Goal: Find specific page/section: Find specific page/section

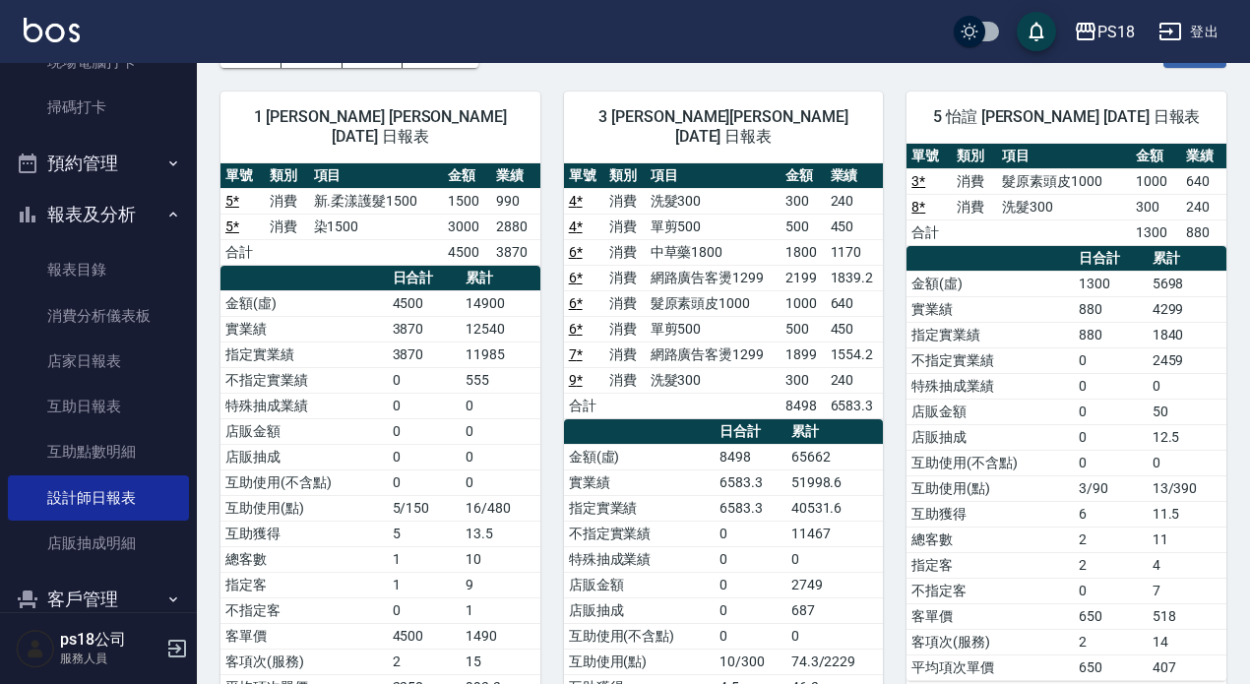
scroll to position [394, 0]
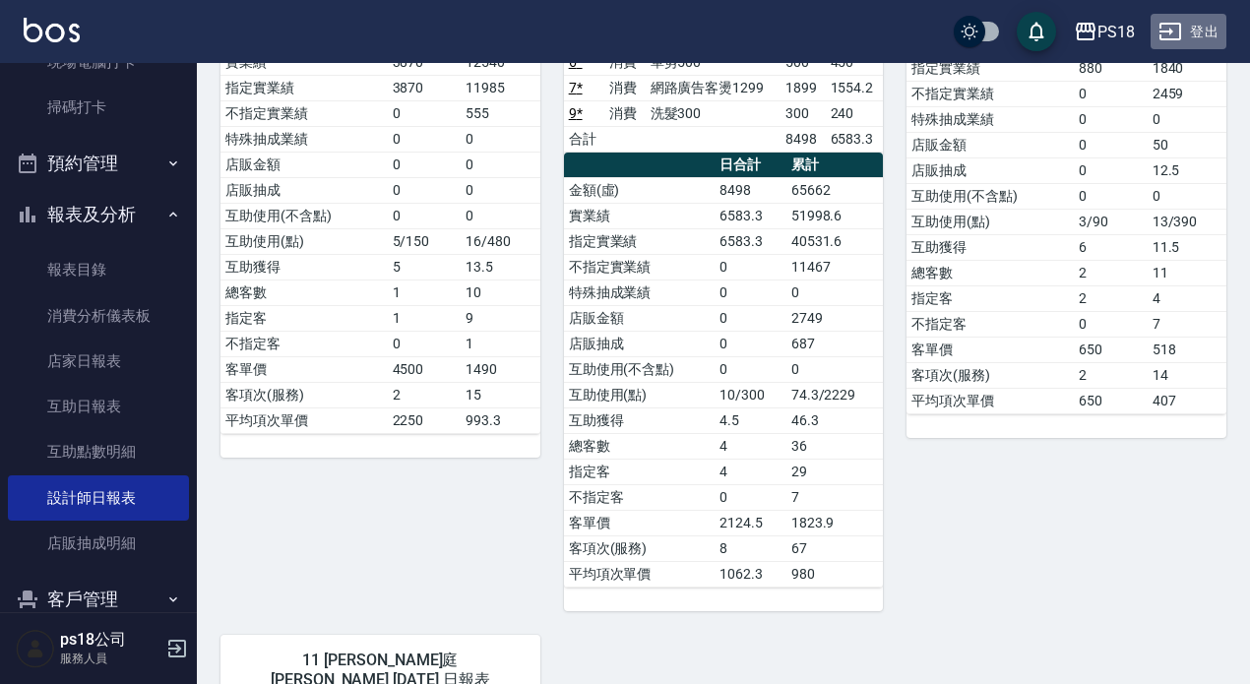
click at [1206, 25] on button "登出" at bounding box center [1189, 32] width 76 height 36
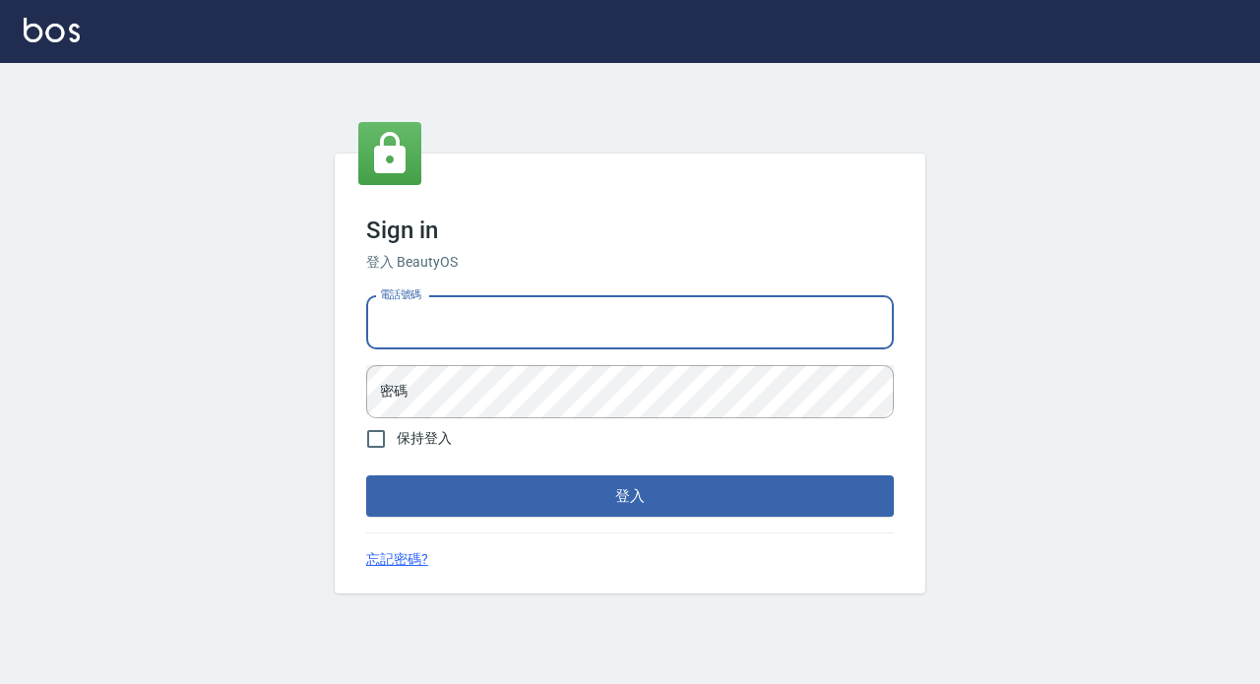
click at [486, 324] on input "電話號碼" at bounding box center [630, 322] width 528 height 53
type input "0928704656"
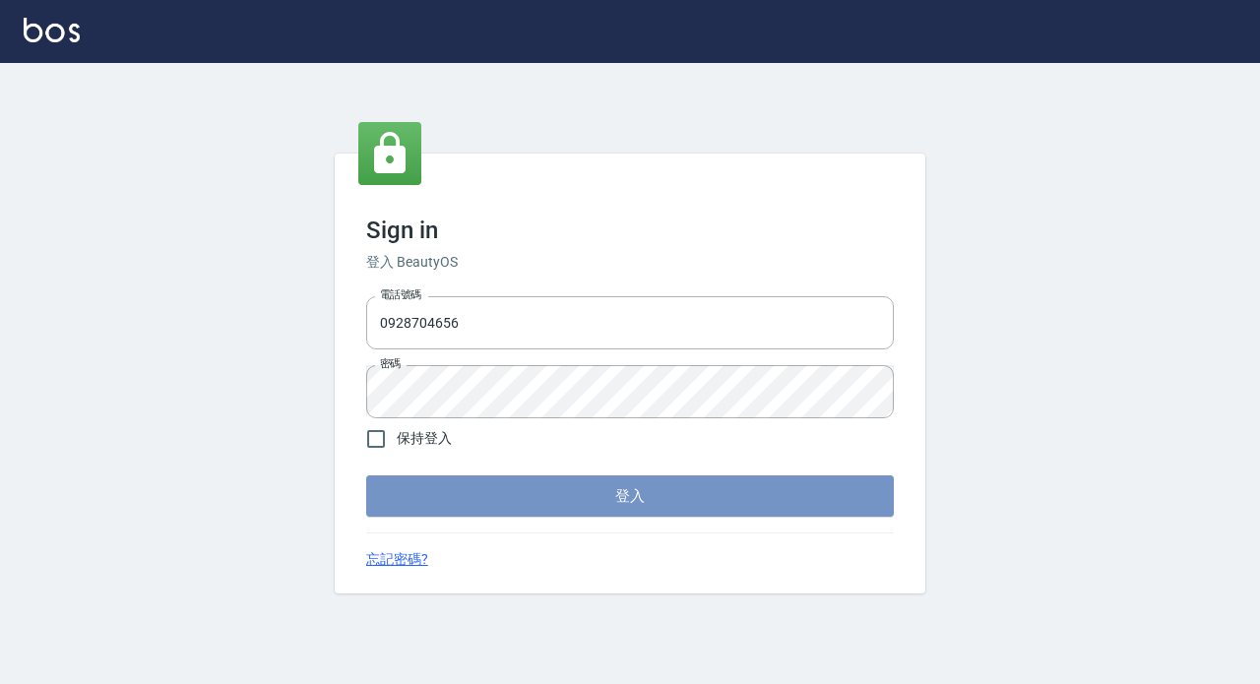
click at [561, 496] on button "登入" at bounding box center [630, 495] width 528 height 41
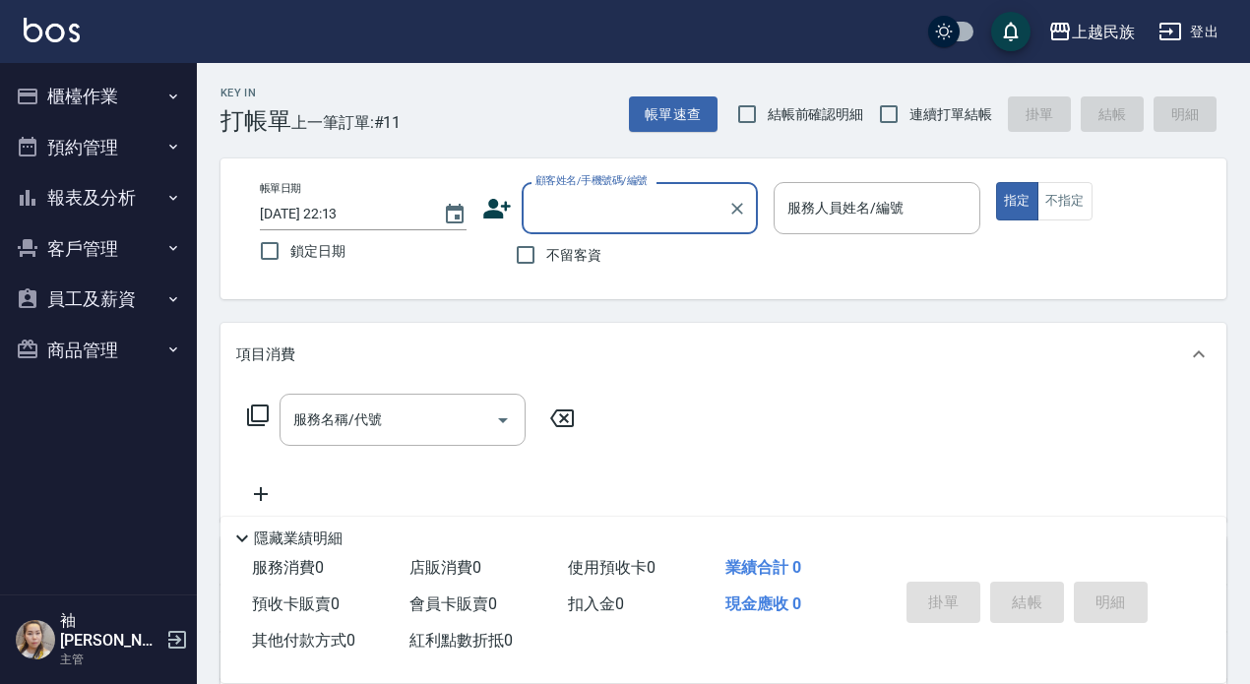
click at [64, 196] on button "報表及分析" at bounding box center [98, 197] width 181 height 51
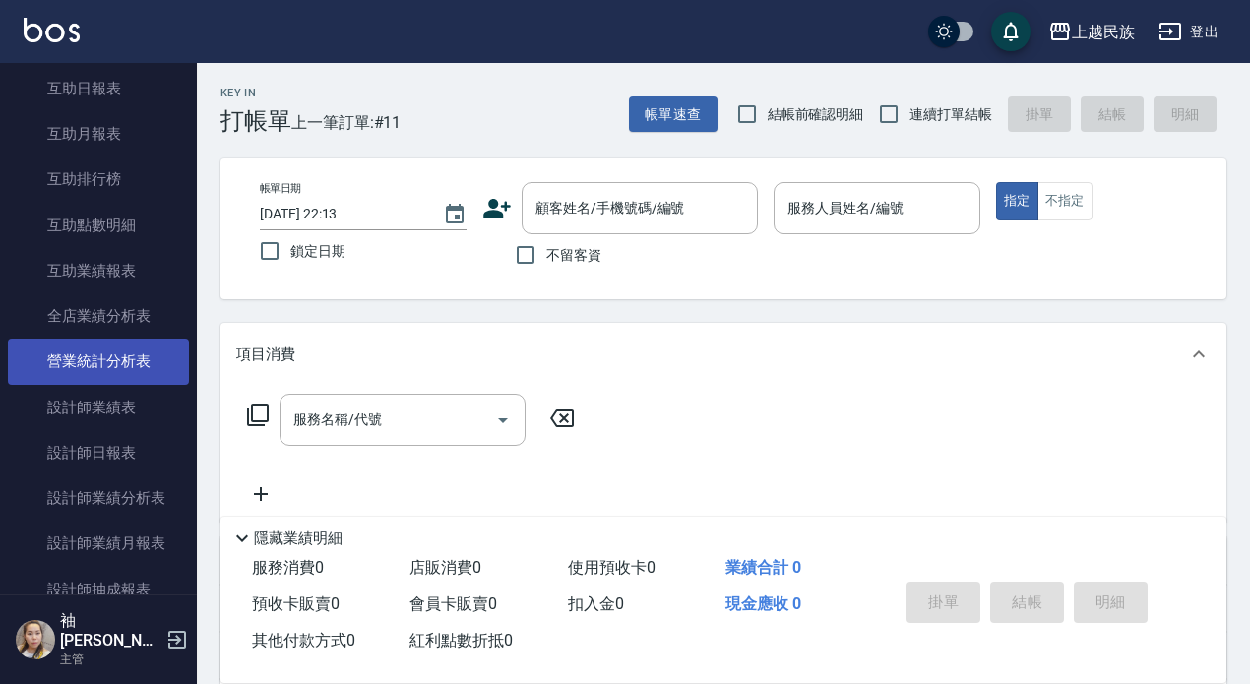
scroll to position [394, 0]
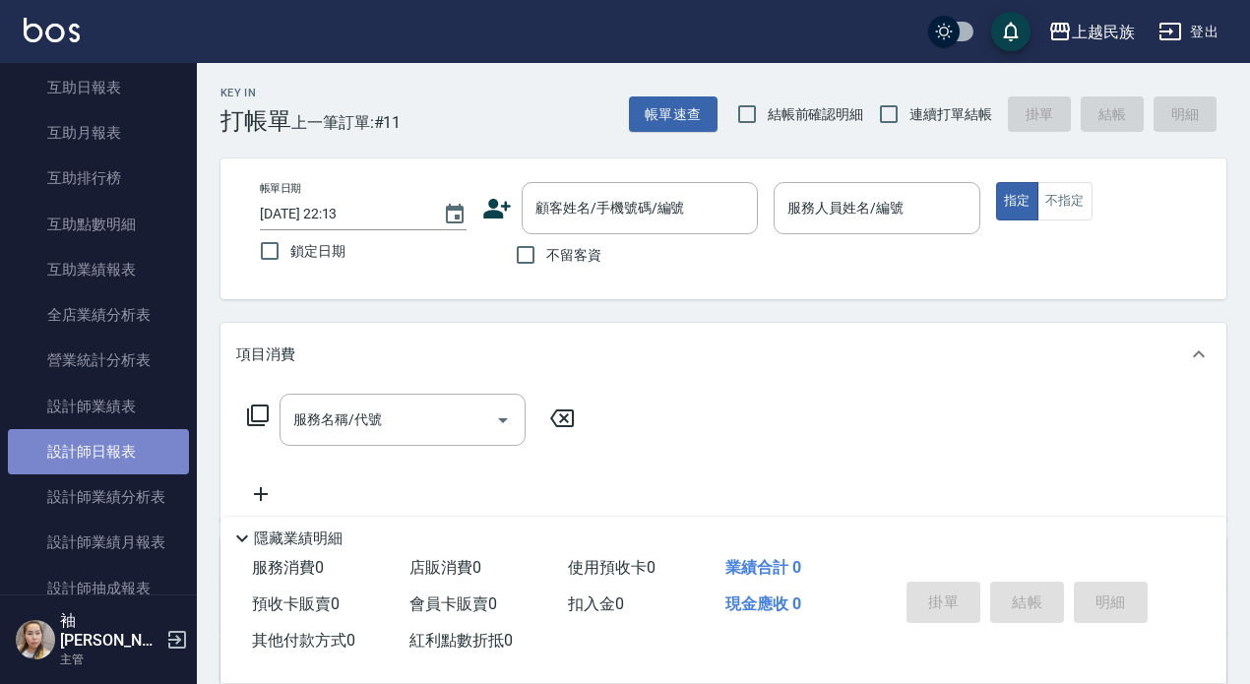
click at [104, 464] on link "設計師日報表" at bounding box center [98, 451] width 181 height 45
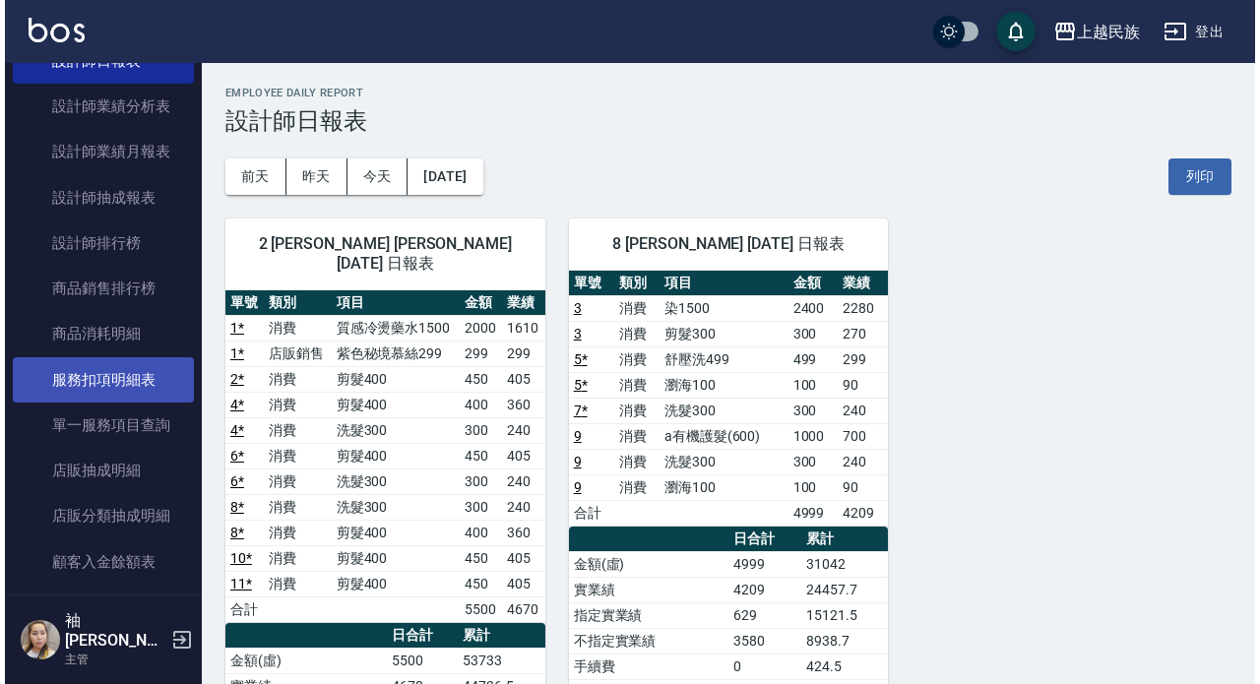
scroll to position [788, 0]
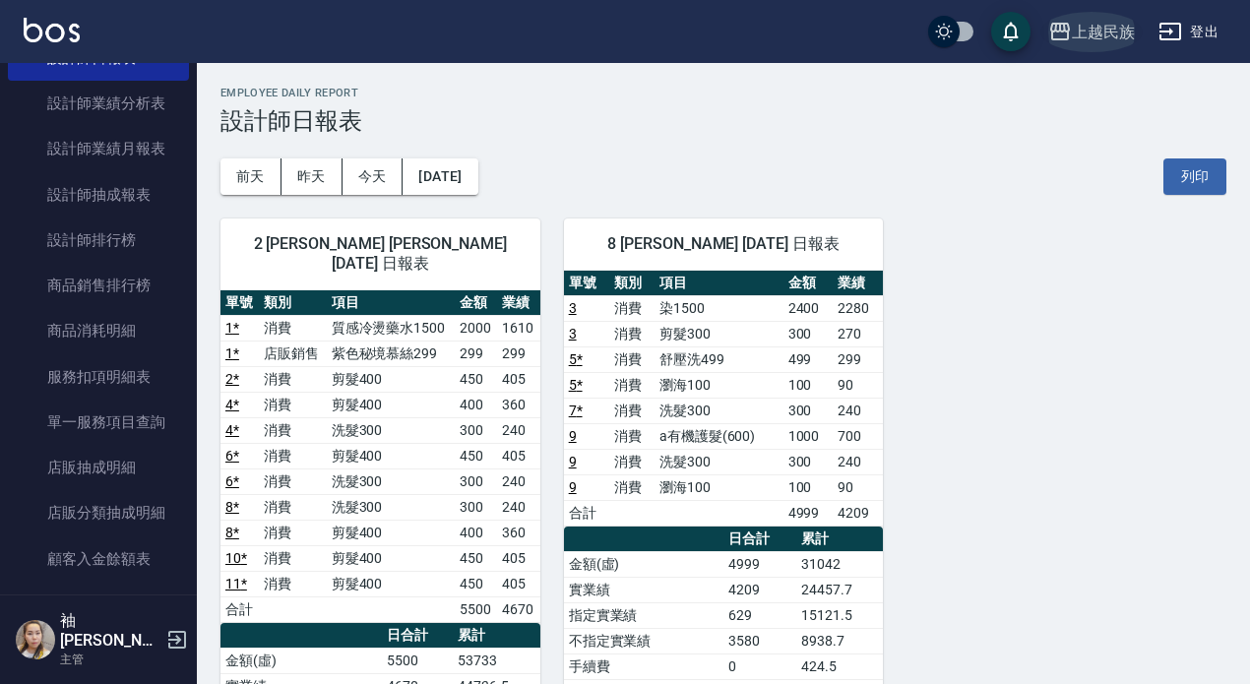
click at [1108, 29] on div "上越民族" at bounding box center [1103, 32] width 63 height 25
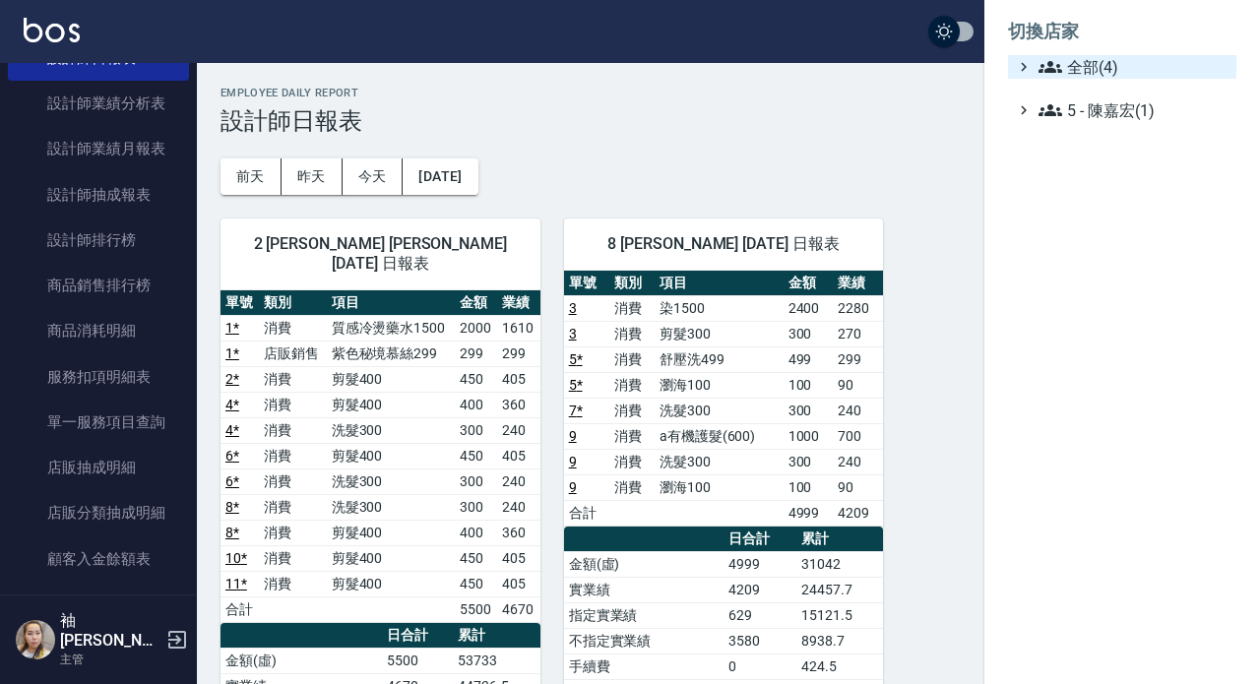
click at [1074, 62] on span "全部(4)" at bounding box center [1134, 67] width 190 height 24
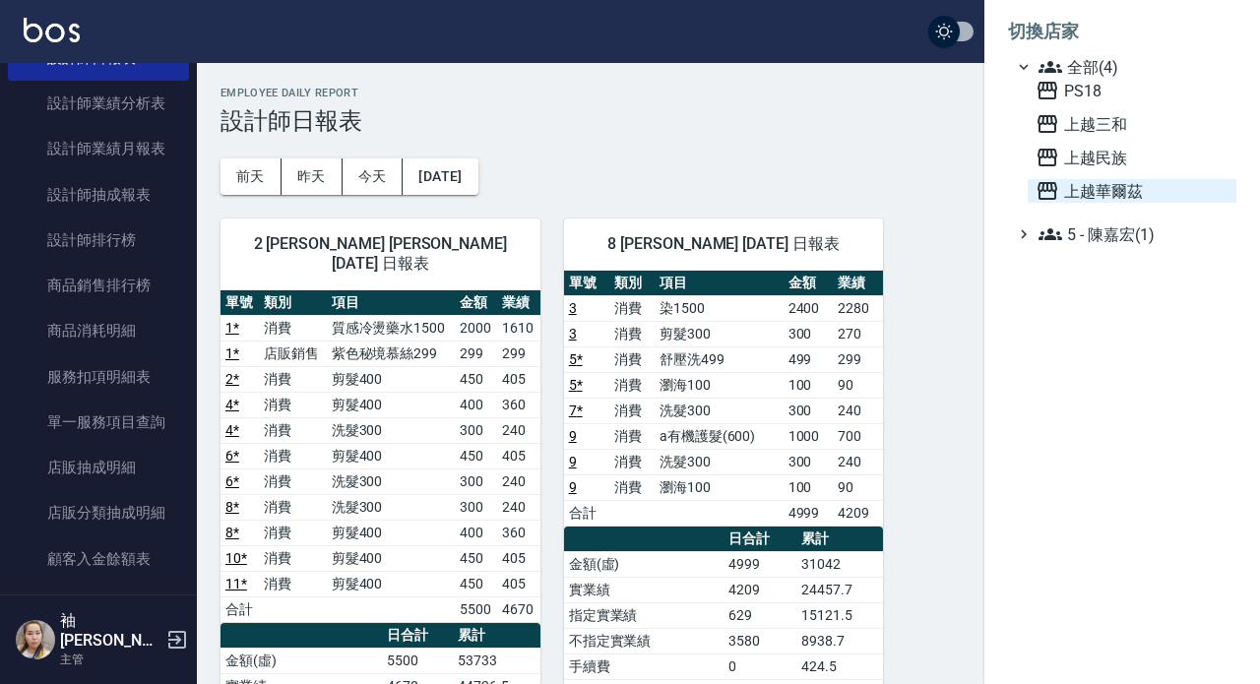
click at [1081, 192] on span "上越華爾茲" at bounding box center [1132, 191] width 193 height 24
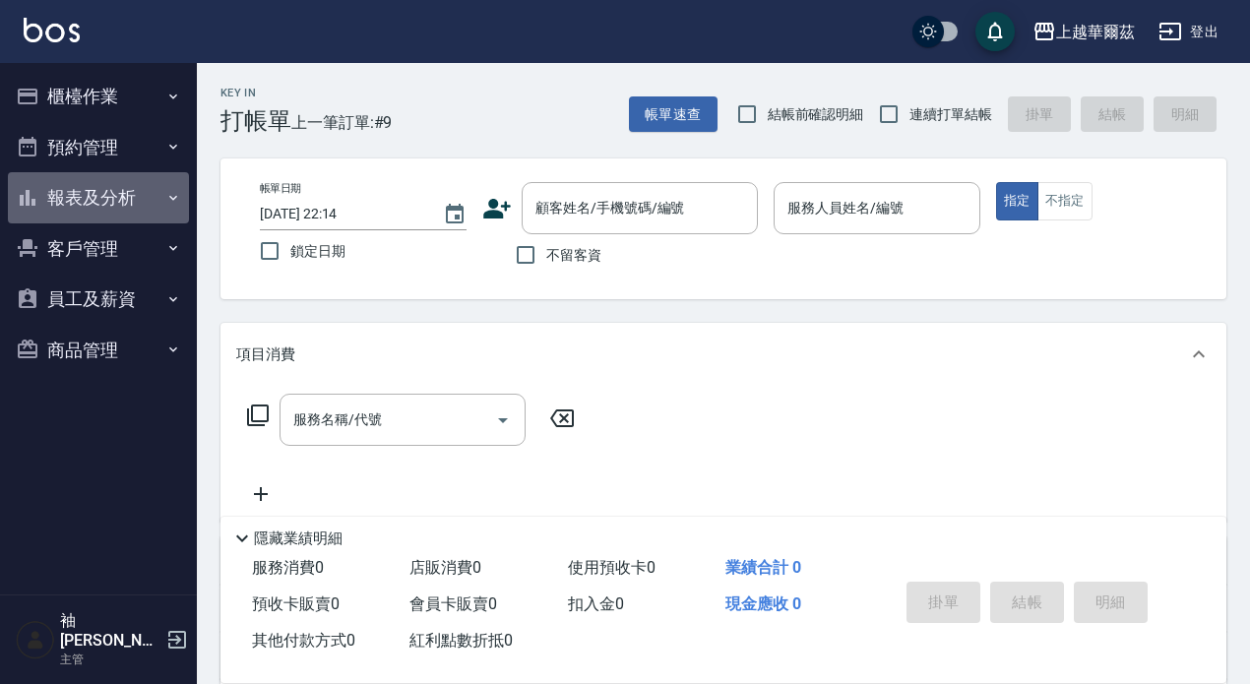
click at [74, 200] on button "報表及分析" at bounding box center [98, 197] width 181 height 51
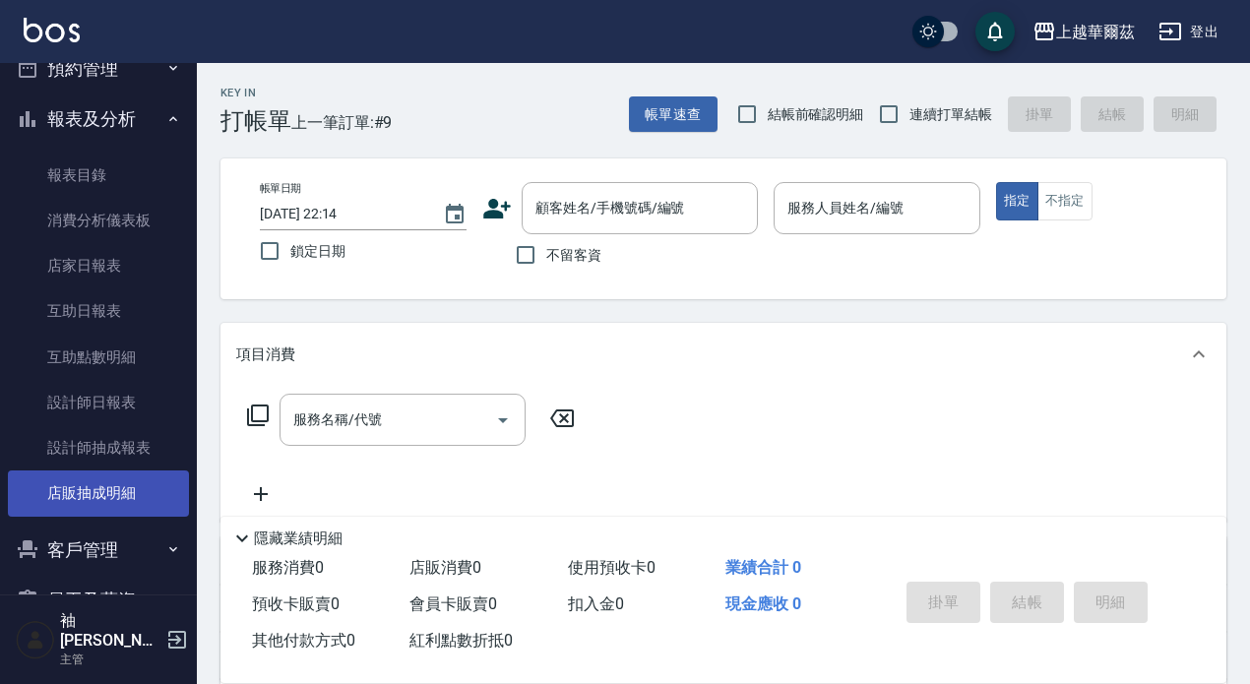
scroll to position [166, 0]
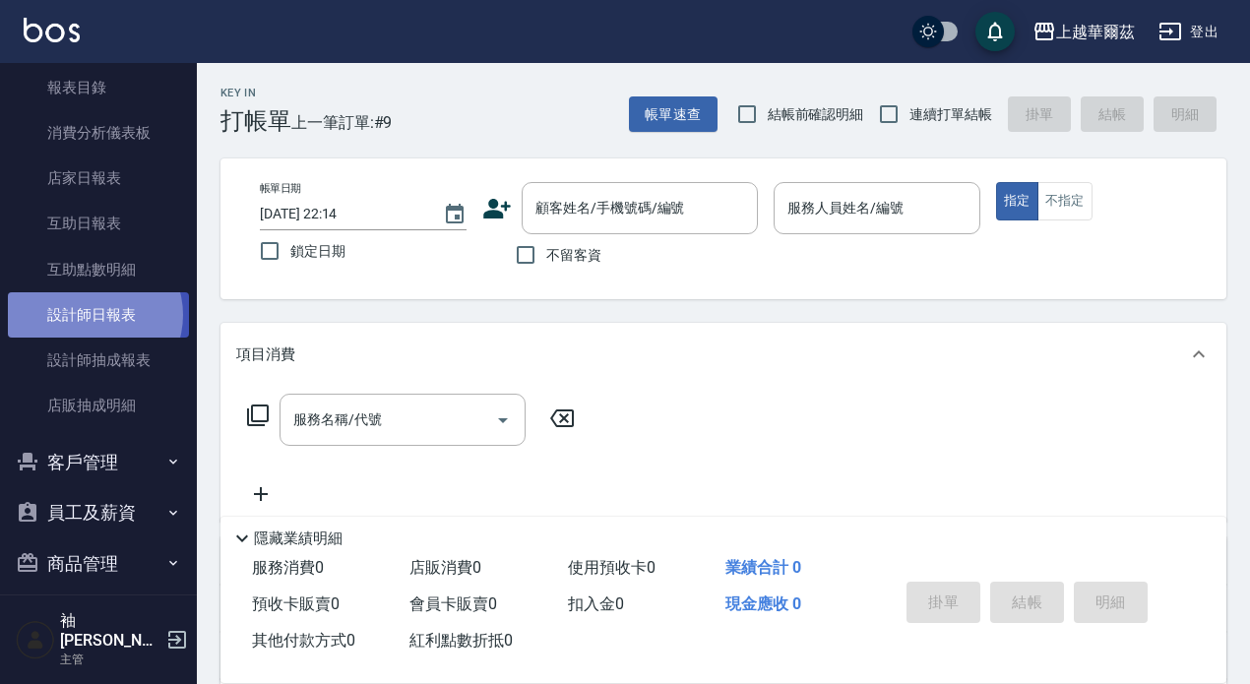
click at [93, 314] on link "設計師日報表" at bounding box center [98, 314] width 181 height 45
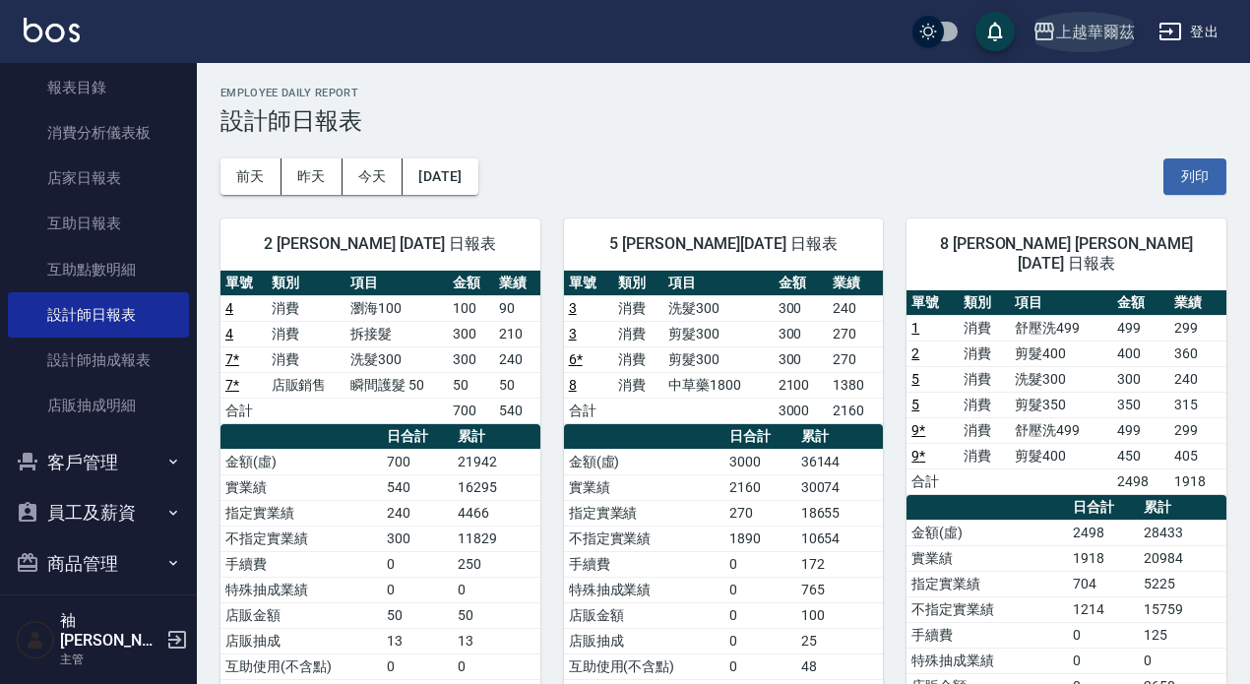
click at [1090, 30] on div "上越華爾茲" at bounding box center [1095, 32] width 79 height 25
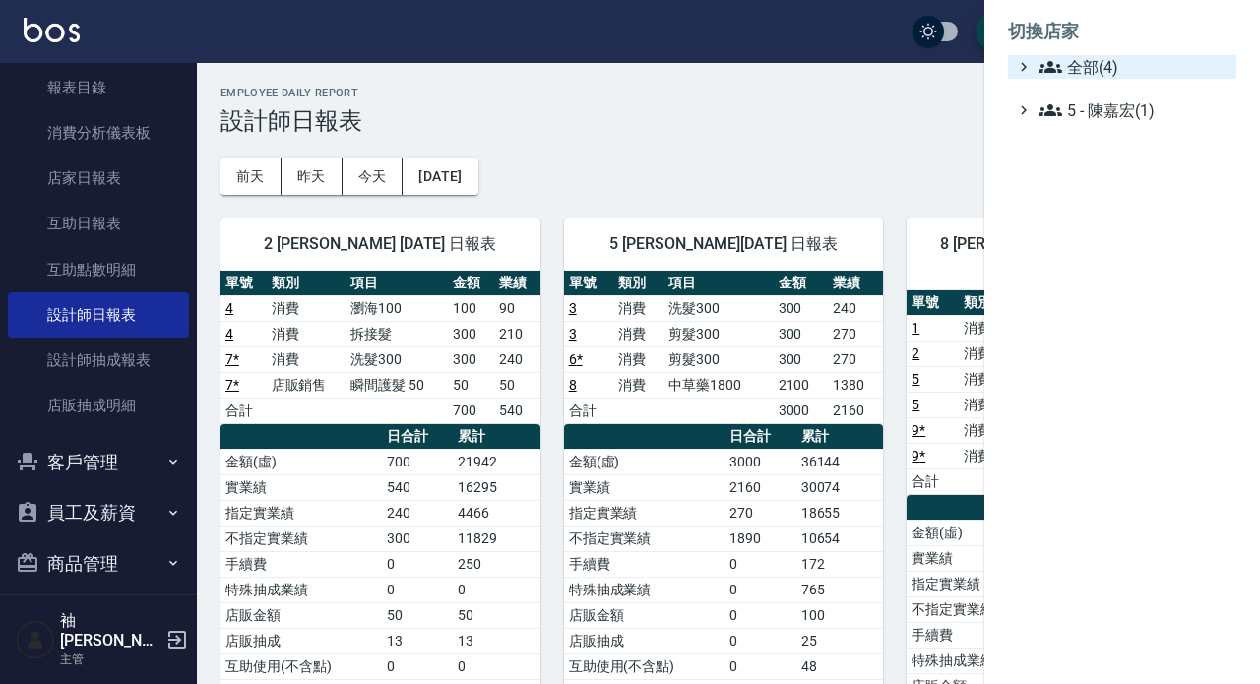
click at [1072, 69] on span "全部(4)" at bounding box center [1134, 67] width 190 height 24
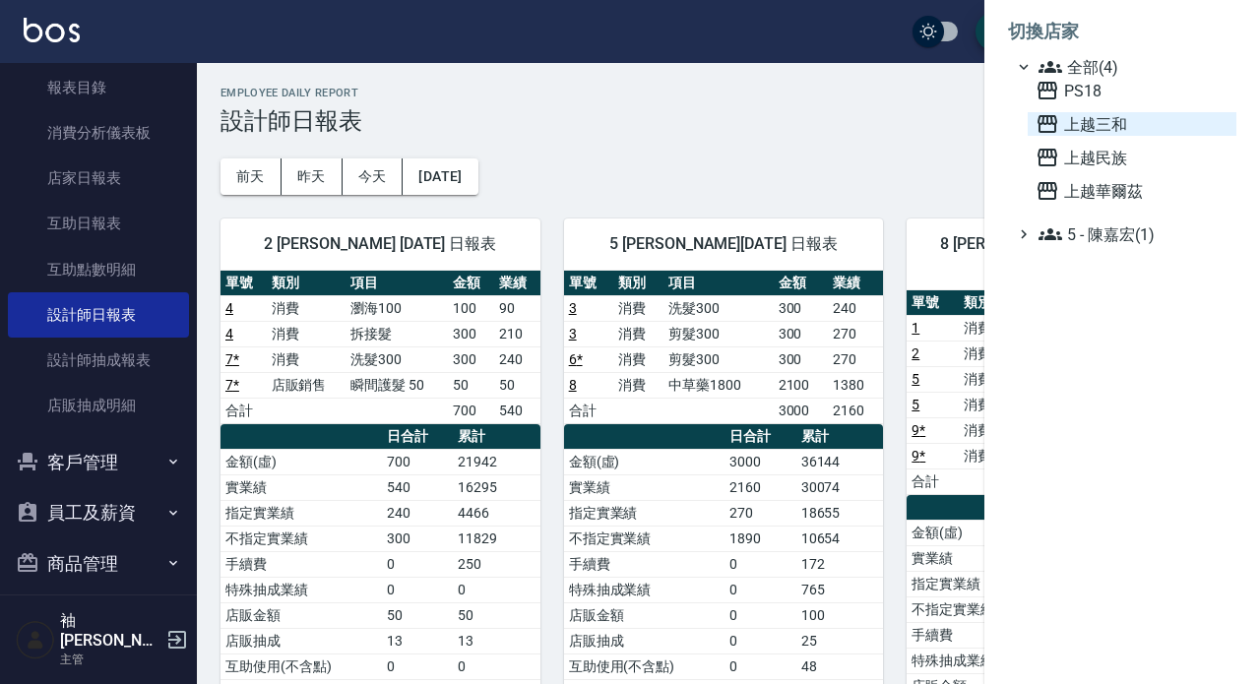
click at [1082, 124] on span "上越三和" at bounding box center [1132, 124] width 193 height 24
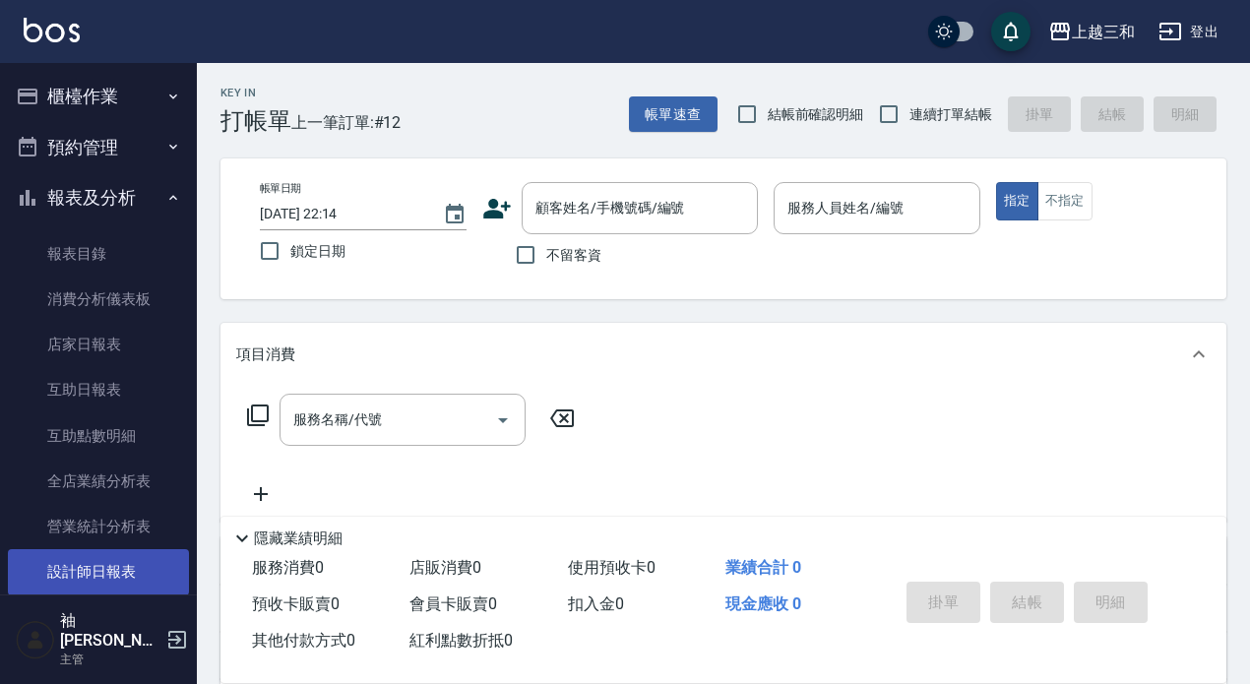
click at [89, 569] on link "設計師日報表" at bounding box center [98, 571] width 181 height 45
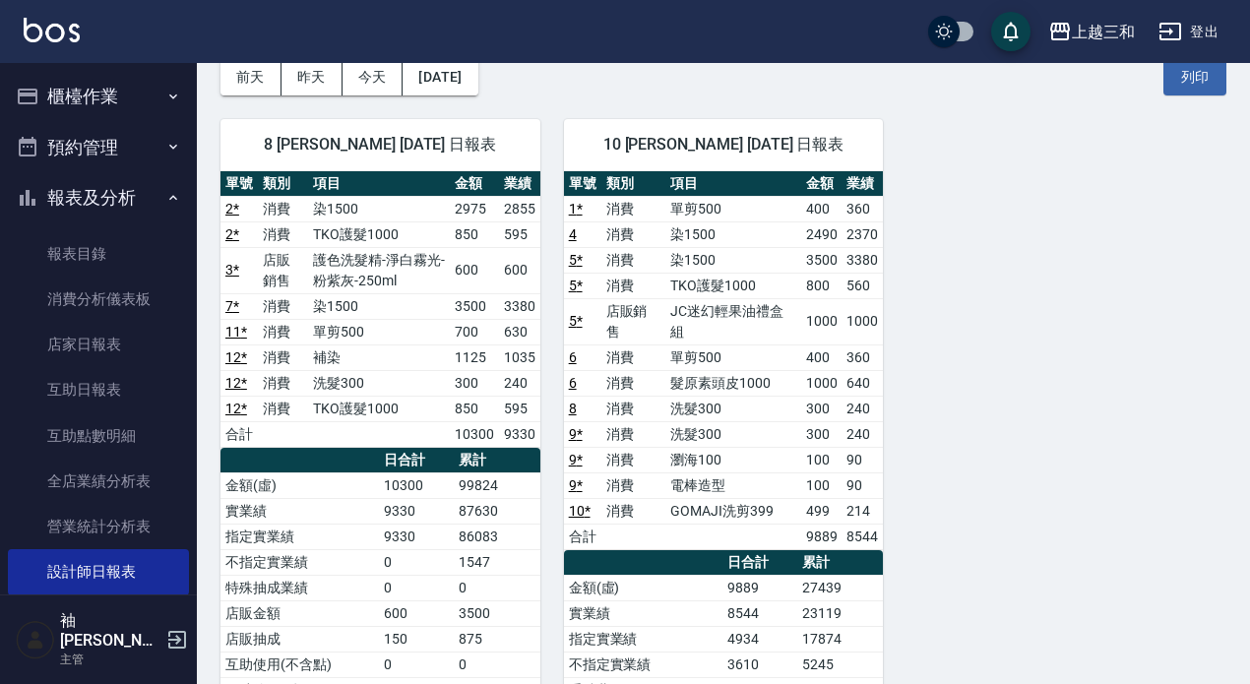
scroll to position [98, 0]
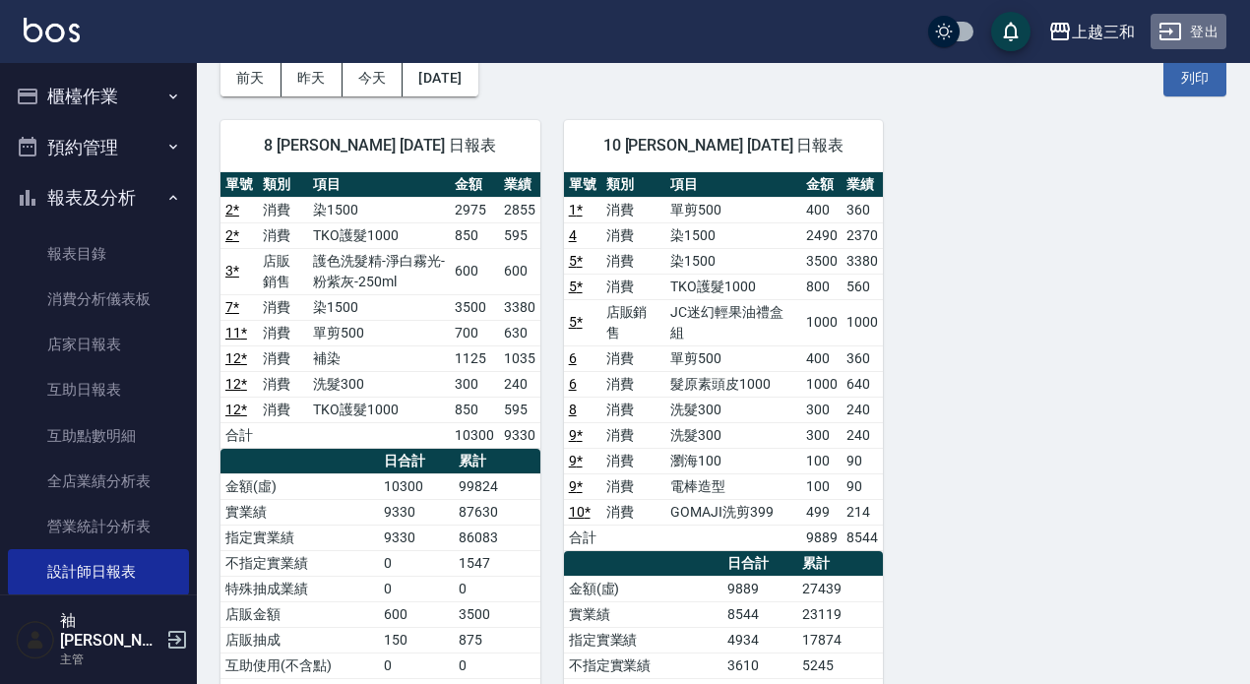
click at [1192, 29] on button "登出" at bounding box center [1189, 32] width 76 height 36
